Goal: Task Accomplishment & Management: Complete application form

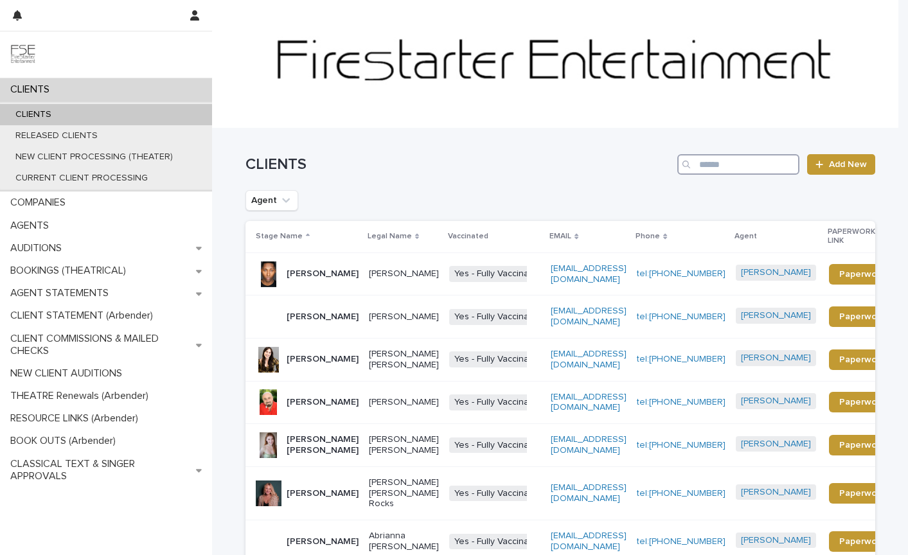
click at [719, 169] on input "Search" at bounding box center [739, 164] width 122 height 21
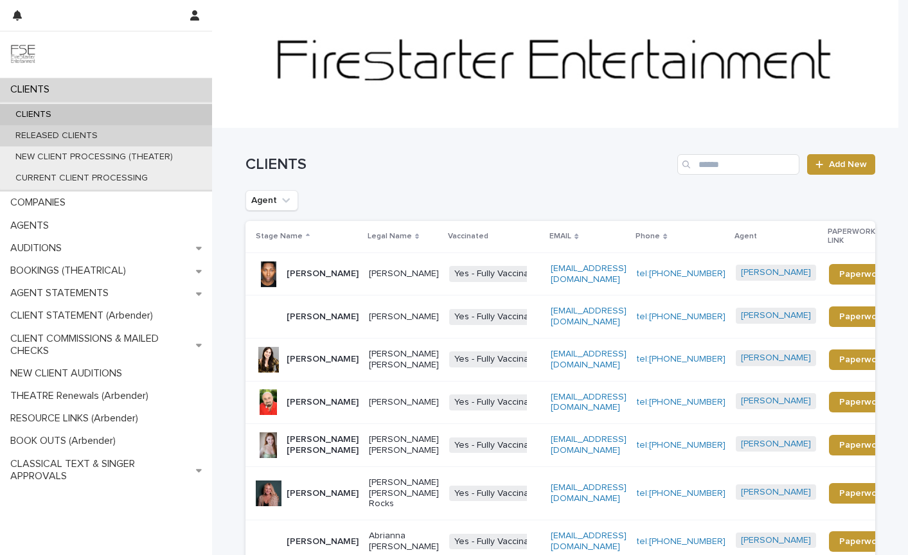
click at [31, 134] on p "RELEASED CLIENTS" at bounding box center [56, 136] width 103 height 11
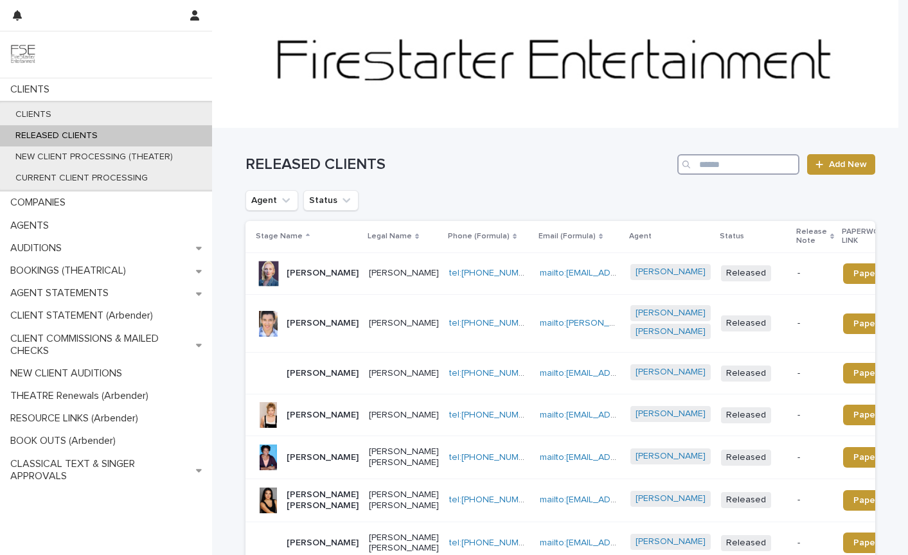
click at [723, 168] on input "Search" at bounding box center [739, 164] width 122 height 21
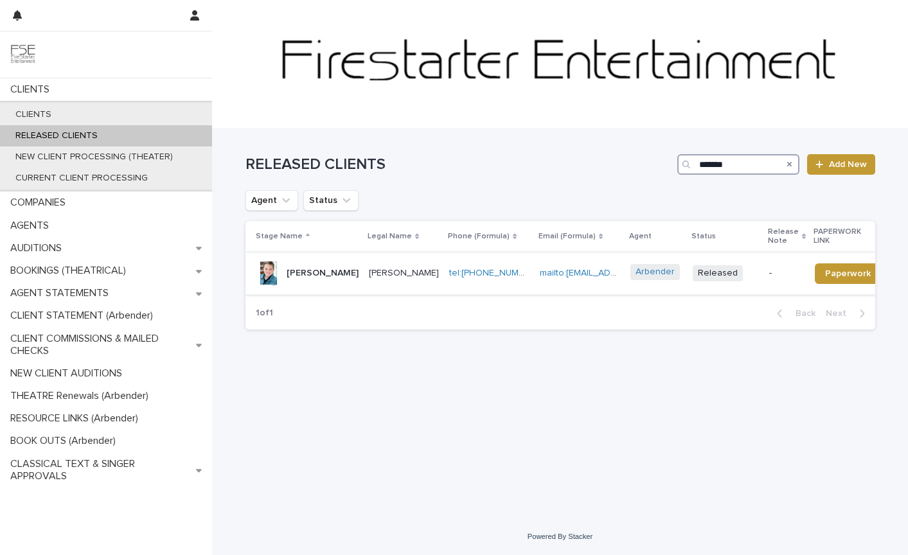
type input "*******"
click at [369, 279] on p "[PERSON_NAME]" at bounding box center [404, 273] width 70 height 11
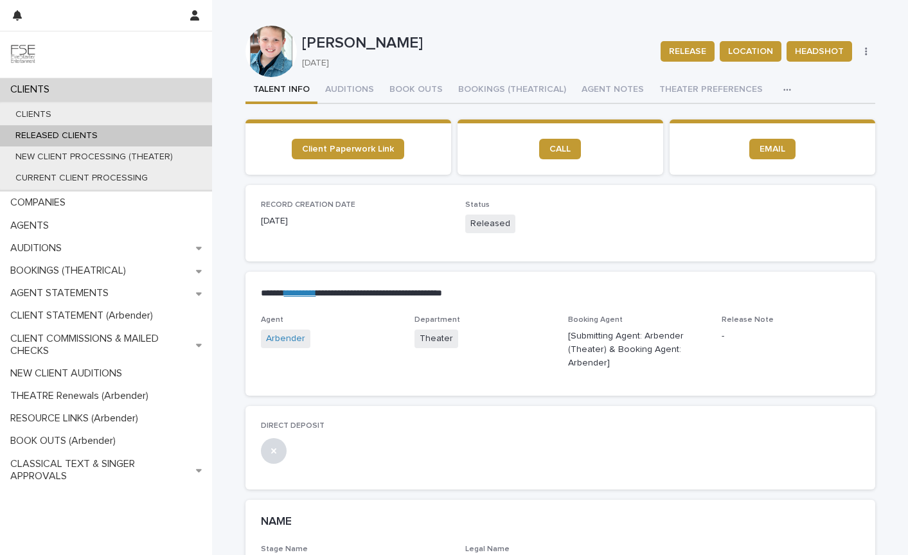
click at [784, 89] on icon "button" at bounding box center [788, 90] width 8 height 9
click at [358, 152] on span "Client Paperwork Link" at bounding box center [348, 149] width 92 height 9
click at [500, 87] on button "BOOKINGS (THEATRICAL)" at bounding box center [512, 90] width 123 height 27
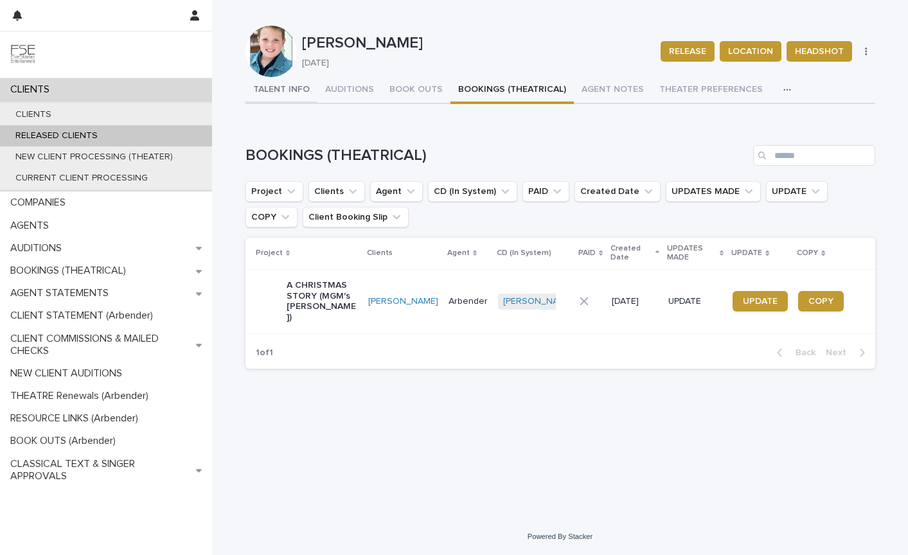
click at [280, 93] on button "TALENT INFO" at bounding box center [282, 90] width 72 height 27
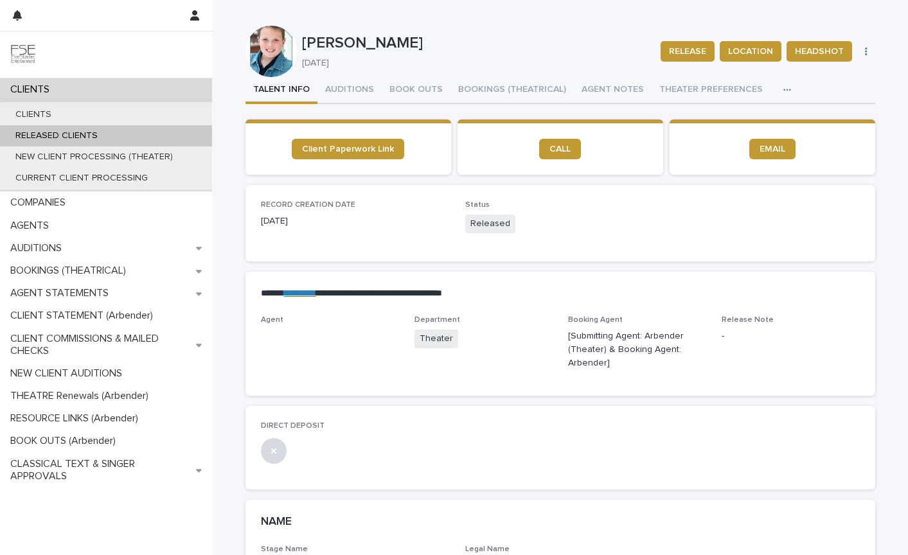
click at [378, 248] on div "RECORD CREATION DATE [DATE] Status Released" at bounding box center [561, 223] width 630 height 77
click at [339, 86] on button "AUDITIONS" at bounding box center [350, 90] width 64 height 27
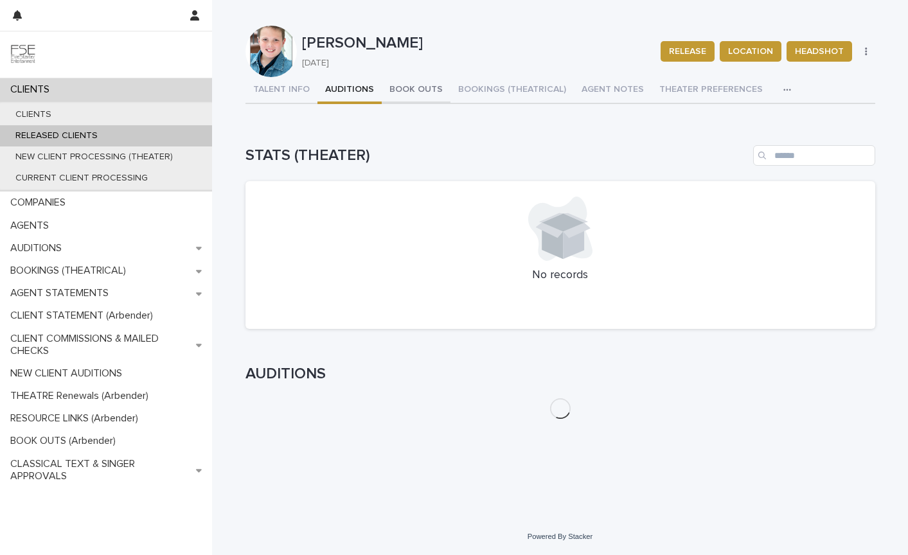
click at [408, 89] on button "BOOK OUTS" at bounding box center [416, 90] width 69 height 27
click at [521, 86] on button "BOOKINGS (THEATRICAL)" at bounding box center [512, 90] width 123 height 27
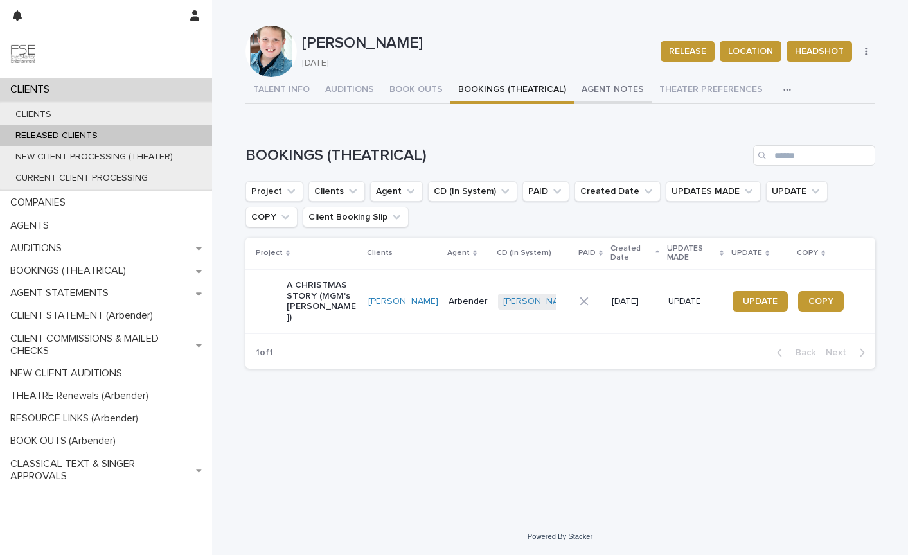
click at [602, 87] on button "AGENT NOTES" at bounding box center [613, 90] width 78 height 27
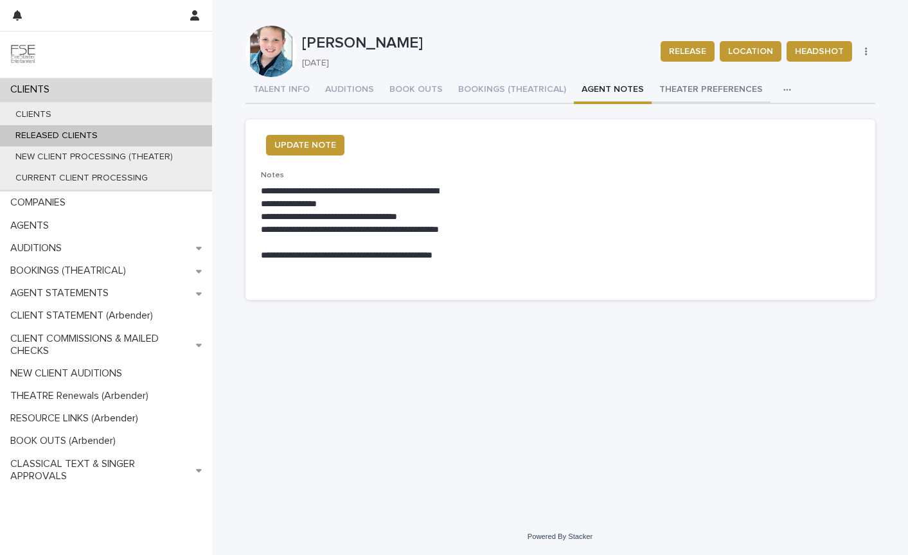
click at [699, 92] on button "THEATER PREFERENCES" at bounding box center [711, 90] width 119 height 27
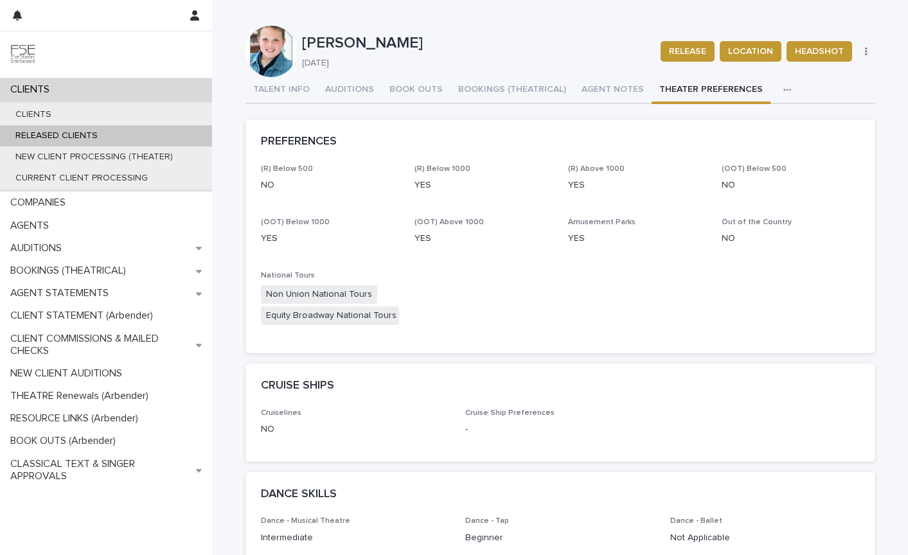
click at [507, 333] on div "(R) Below 500 NO (R) Below 1000 YES (R) Above 1000 YES (OOT) Below 500 NO (OOT)…" at bounding box center [560, 252] width 599 height 174
click at [784, 89] on icon "button" at bounding box center [788, 90] width 8 height 9
click at [723, 122] on span "LINKS (REELS, RESUME & BREAKDOWN PROFILES)" at bounding box center [678, 123] width 206 height 9
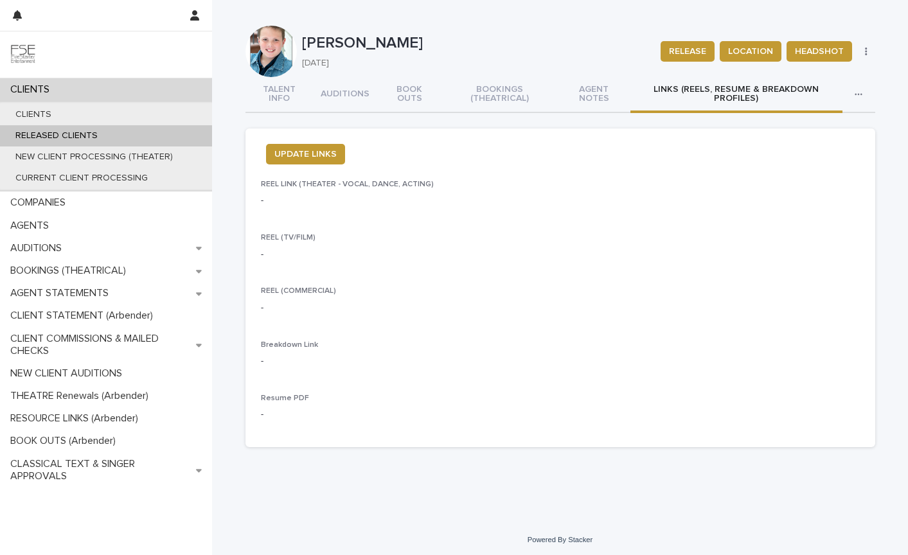
click at [53, 94] on p "CLIENTS" at bounding box center [32, 90] width 55 height 12
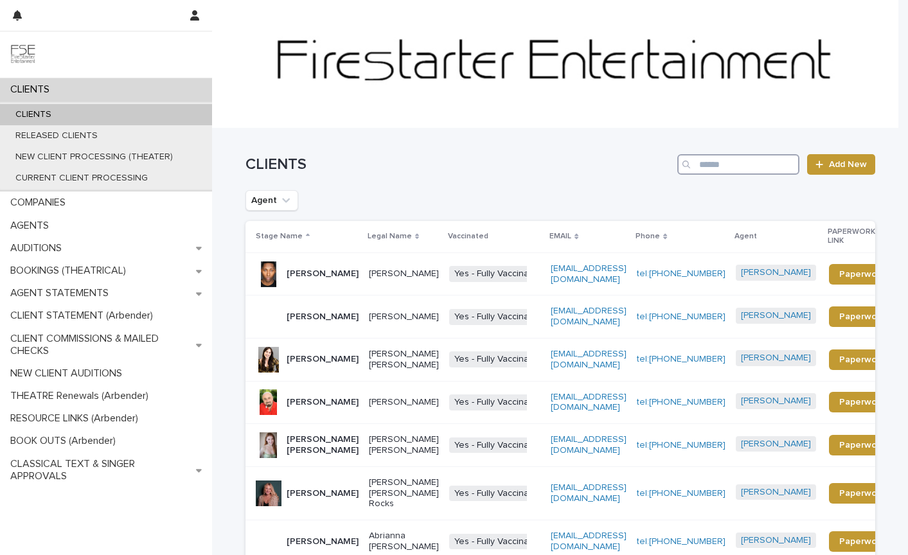
click at [713, 165] on input "Search" at bounding box center [739, 164] width 122 height 21
type input "******"
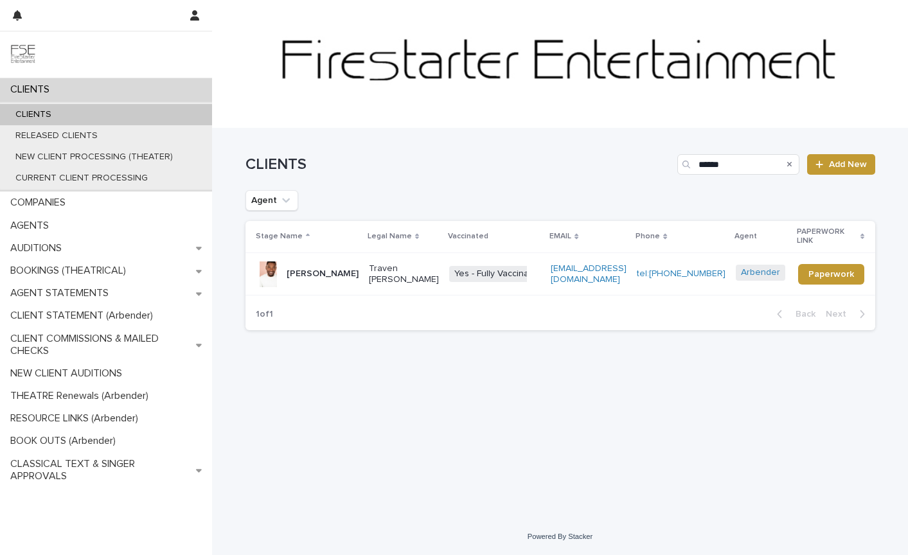
click at [372, 278] on p "Traven [PERSON_NAME]" at bounding box center [404, 275] width 70 height 22
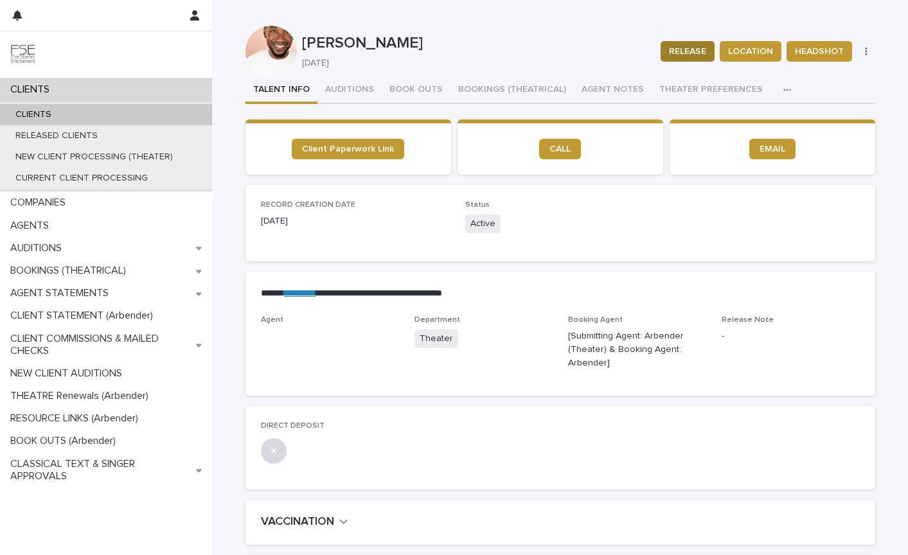
click at [678, 50] on span "RELEASE" at bounding box center [687, 51] width 37 height 13
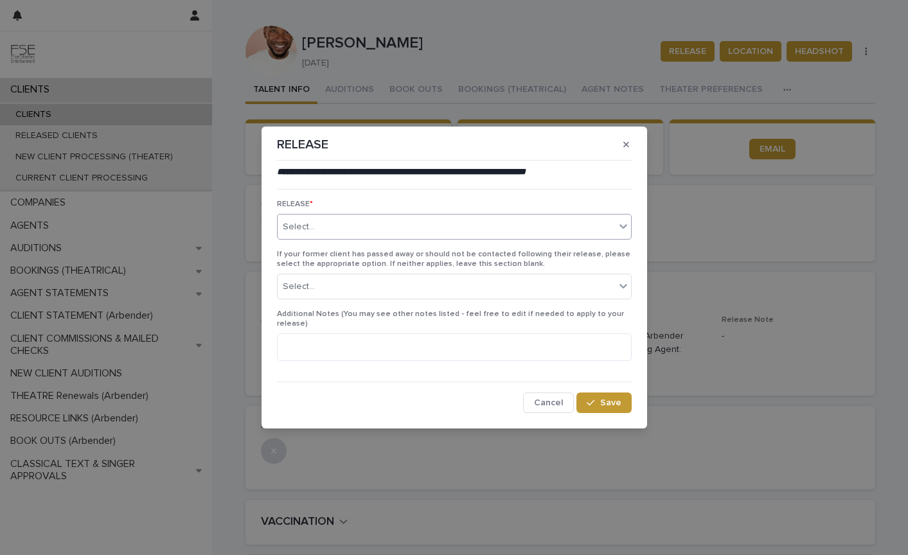
click at [392, 237] on div "Select..." at bounding box center [447, 227] width 338 height 21
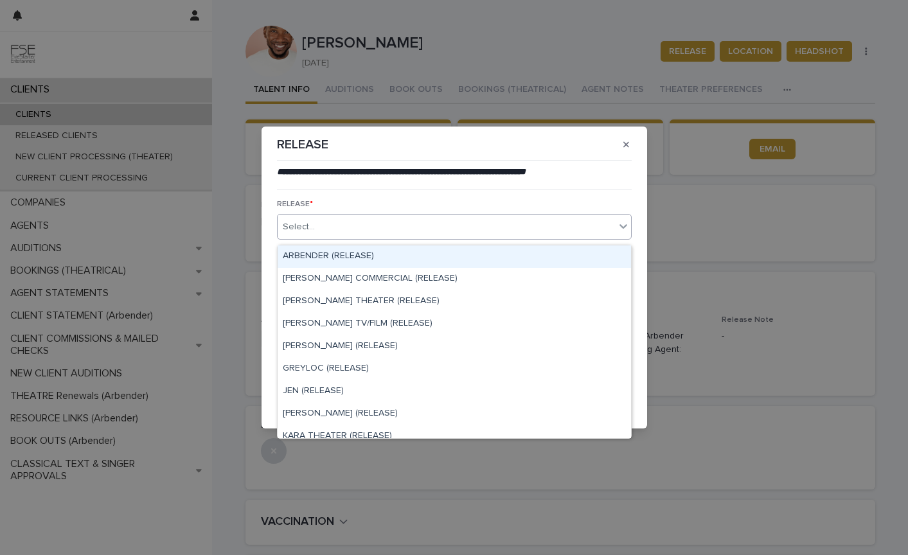
click at [348, 258] on div "ARBENDER (RELEASE)" at bounding box center [455, 257] width 354 height 23
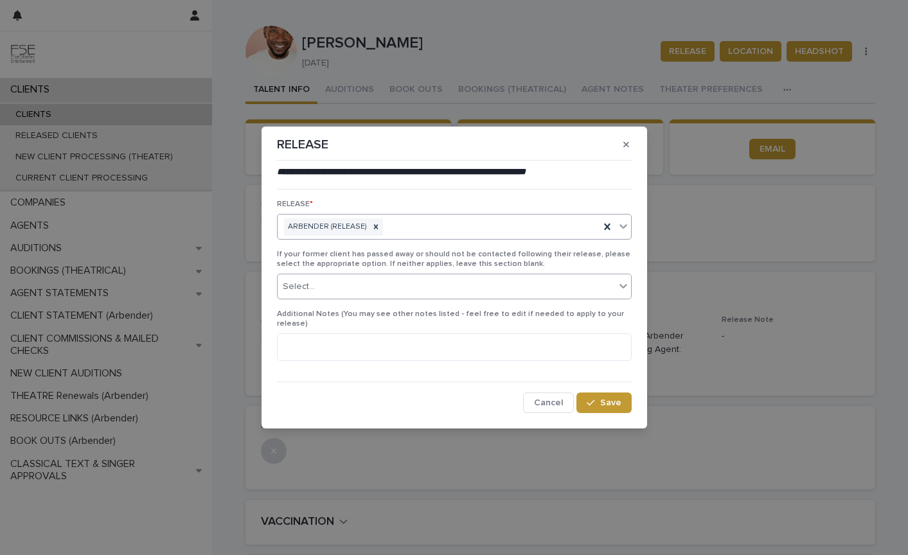
click at [348, 294] on div "Select..." at bounding box center [447, 286] width 338 height 21
click at [321, 342] on textarea at bounding box center [454, 348] width 355 height 28
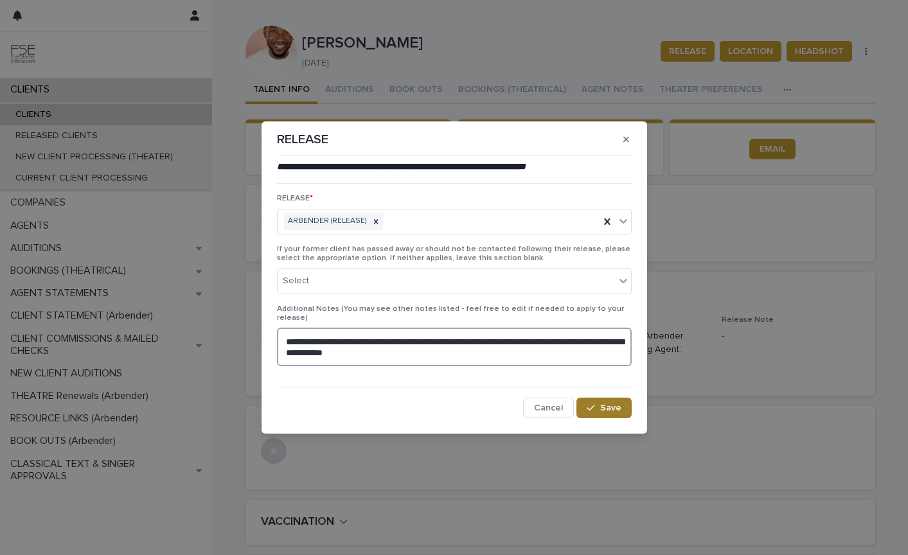
type textarea "**********"
click at [608, 404] on span "Save" at bounding box center [610, 408] width 21 height 9
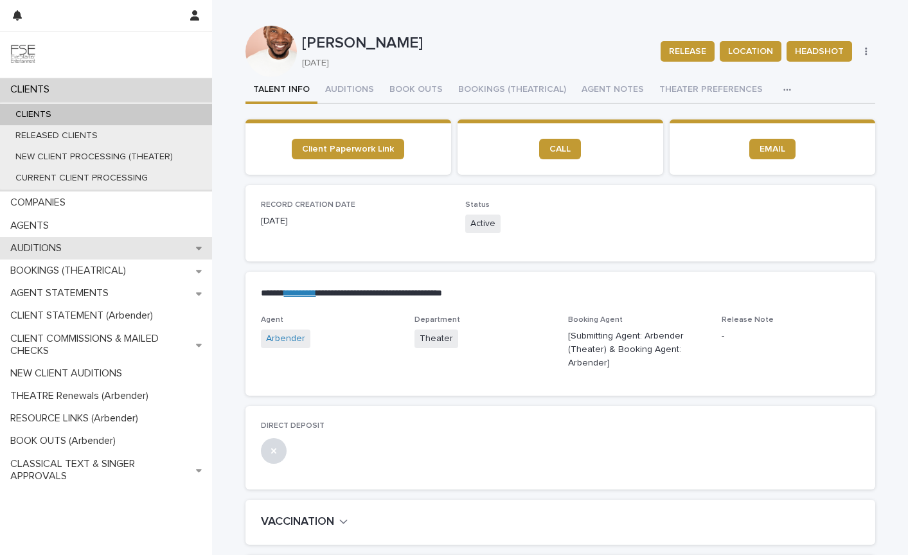
click at [43, 251] on p "AUDITIONS" at bounding box center [38, 248] width 67 height 12
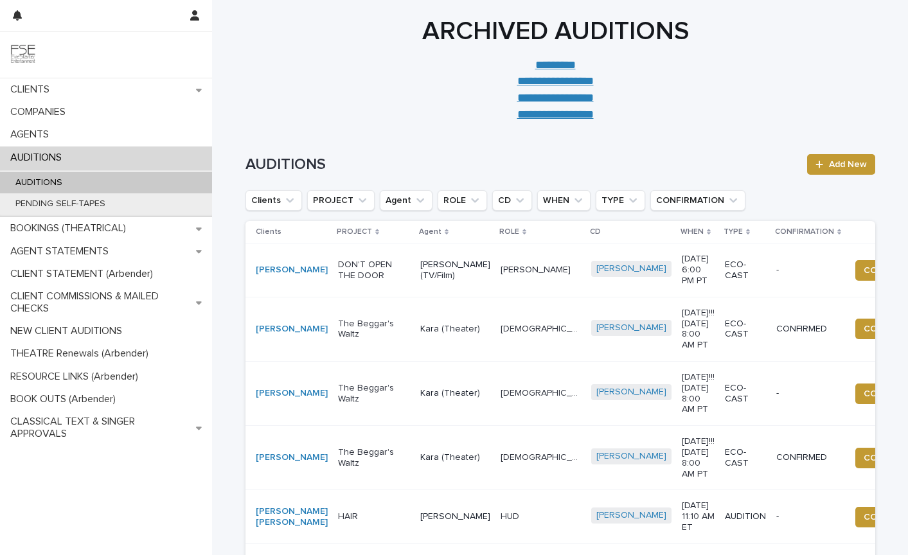
click at [44, 180] on p "AUDITIONS" at bounding box center [39, 182] width 68 height 11
click at [46, 184] on p "AUDITIONS" at bounding box center [39, 182] width 68 height 11
click at [834, 163] on span "Add New" at bounding box center [848, 164] width 38 height 9
click at [340, 197] on button "PROJECT" at bounding box center [341, 200] width 68 height 21
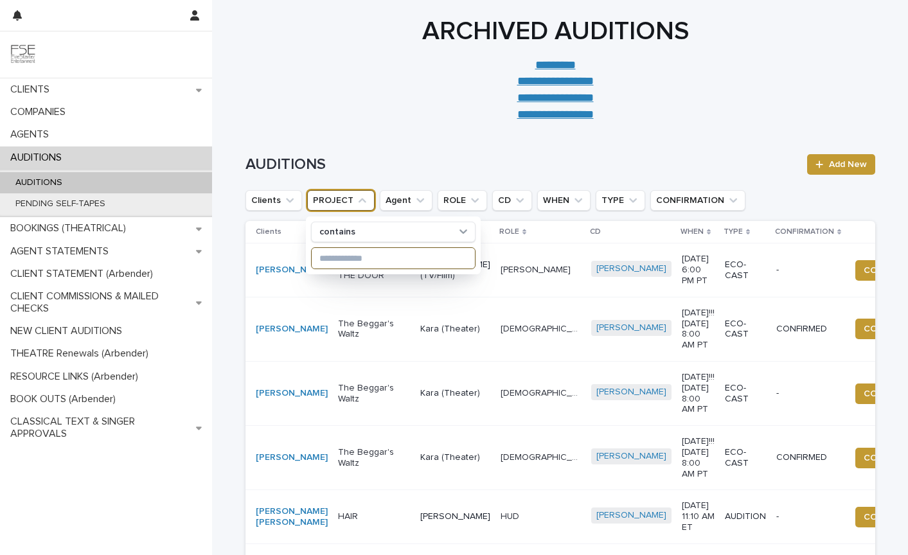
click at [345, 261] on input at bounding box center [393, 258] width 163 height 21
type input "******"
